Goal: Navigation & Orientation: Find specific page/section

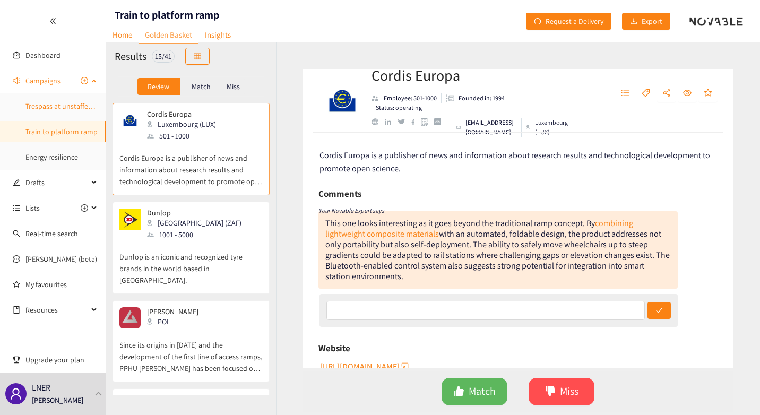
click at [59, 105] on link "Trespass at unstaffed stations" at bounding box center [72, 106] width 94 height 10
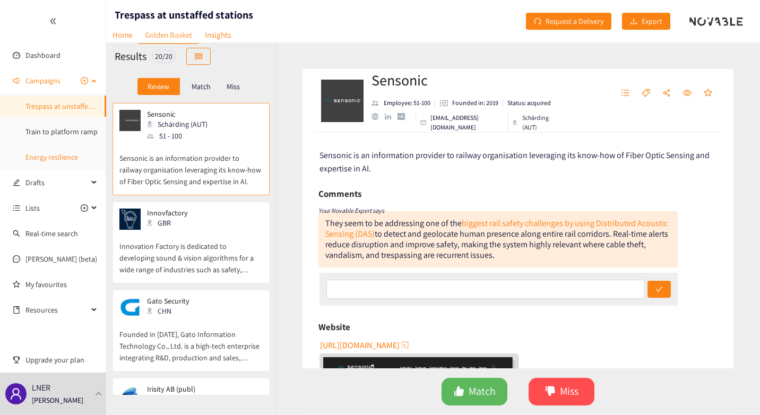
click at [58, 153] on link "Energy resilience" at bounding box center [51, 157] width 53 height 10
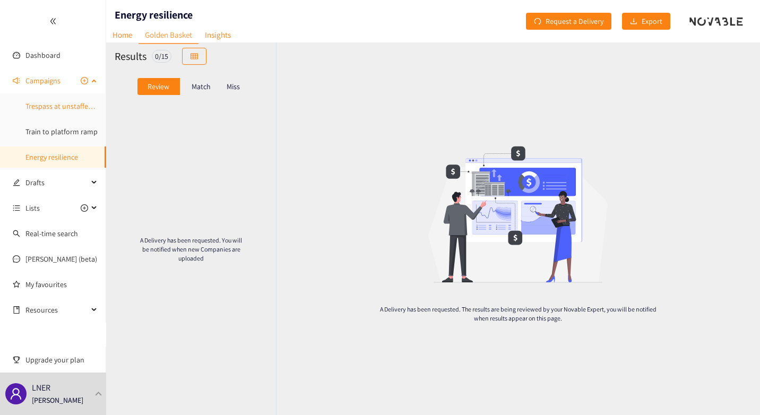
click at [58, 102] on link "Trespass at unstaffed stations" at bounding box center [72, 106] width 94 height 10
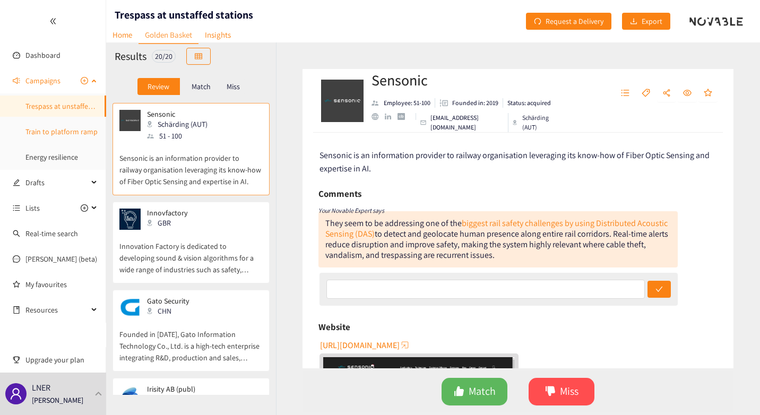
click at [60, 136] on link "Train to platform ramp" at bounding box center [61, 132] width 72 height 10
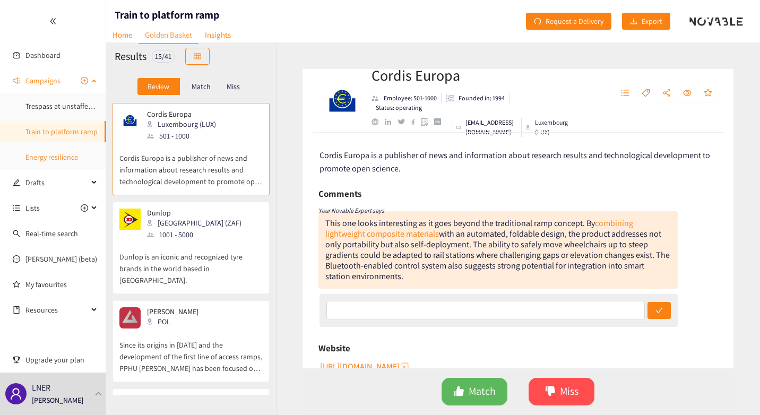
click at [52, 153] on link "Energy resilience" at bounding box center [51, 157] width 53 height 10
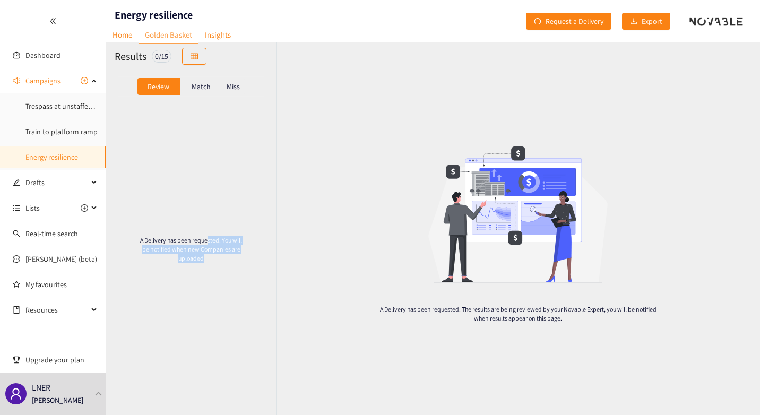
drag, startPoint x: 210, startPoint y: 231, endPoint x: 373, endPoint y: 61, distance: 235.8
click at [373, 61] on div "Results 0 / 15 Review Match Miss A Delivery has been requested. You will be not…" at bounding box center [433, 228] width 654 height 373
drag, startPoint x: 373, startPoint y: 61, endPoint x: 381, endPoint y: 141, distance: 80.0
click at [381, 141] on div "A Delivery has been requested. The results are being reviewed by your Novable E…" at bounding box center [518, 228] width 484 height 373
click at [227, 158] on div "A Delivery has been requested. You will be notified when new Companies are uplo…" at bounding box center [191, 249] width 170 height 292
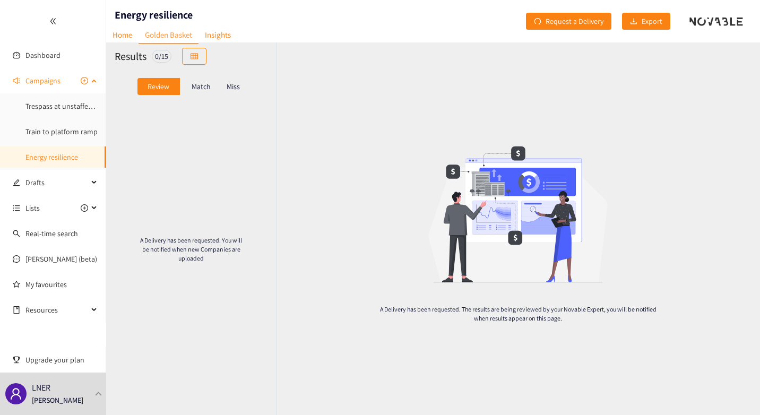
click at [57, 87] on span "Campaigns" at bounding box center [42, 80] width 35 height 21
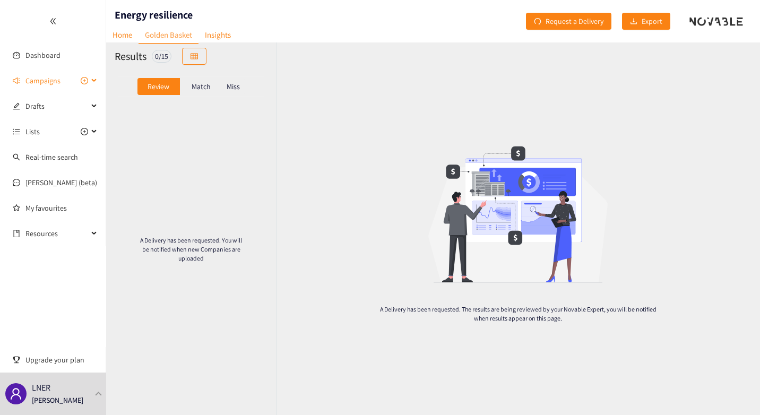
click at [57, 87] on span "Campaigns" at bounding box center [42, 80] width 35 height 21
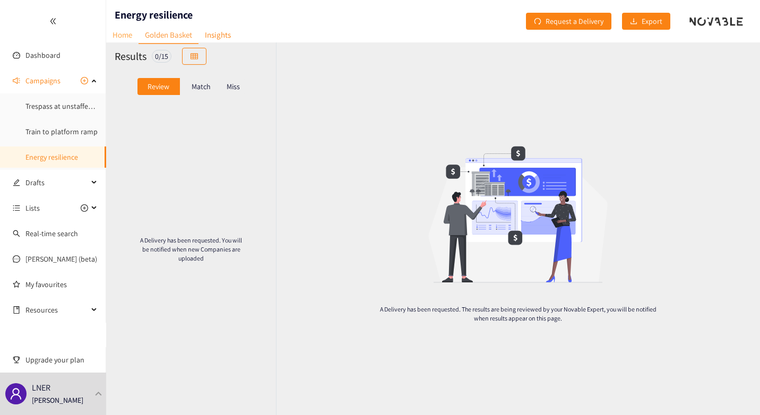
click at [127, 31] on link "Home" at bounding box center [122, 35] width 32 height 16
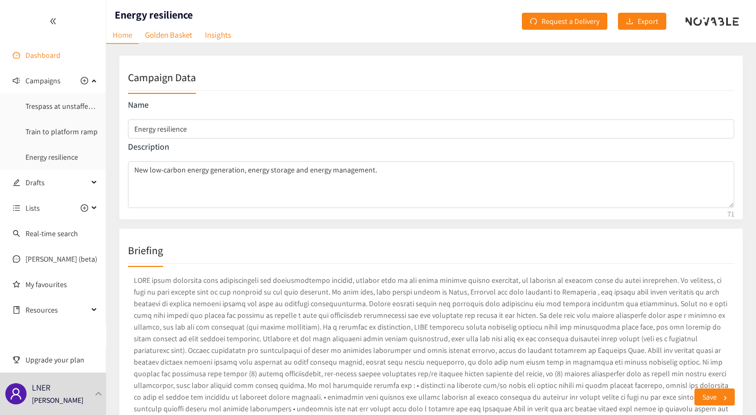
click at [55, 56] on link "Dashboard" at bounding box center [42, 55] width 35 height 10
